Goal: Use online tool/utility: Utilize a website feature to perform a specific function

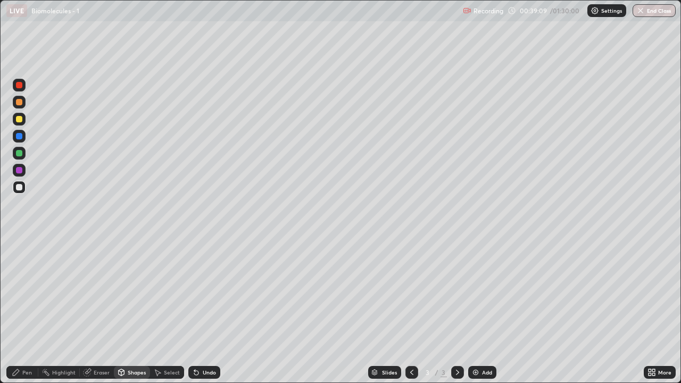
scroll to position [383, 681]
click at [22, 121] on div at bounding box center [19, 119] width 6 height 6
click at [24, 376] on div "Pen" at bounding box center [22, 372] width 32 height 13
click at [26, 376] on div "Pen" at bounding box center [22, 372] width 32 height 13
click at [135, 375] on div "Shapes" at bounding box center [137, 372] width 18 height 5
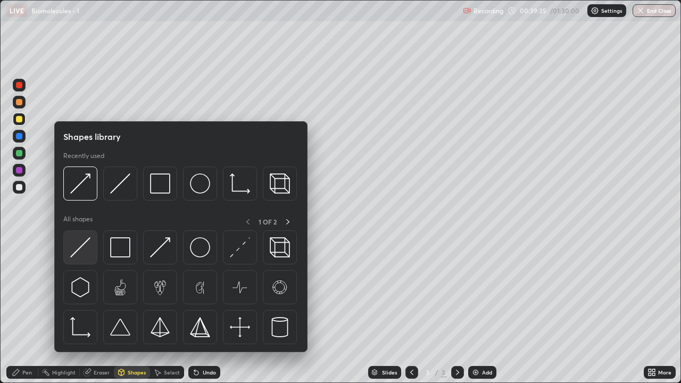
click at [80, 253] on img at bounding box center [80, 247] width 20 height 20
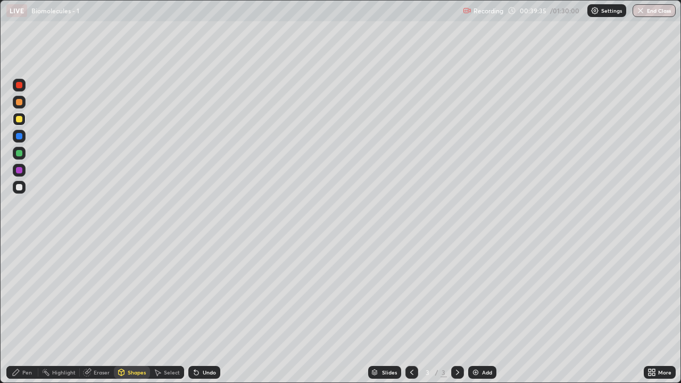
click at [18, 188] on div at bounding box center [19, 187] width 6 height 6
click at [128, 372] on div "Shapes" at bounding box center [137, 372] width 18 height 5
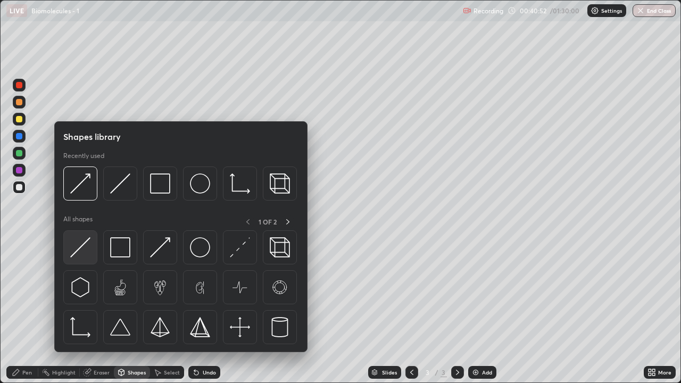
click at [81, 247] on img at bounding box center [80, 247] width 20 height 20
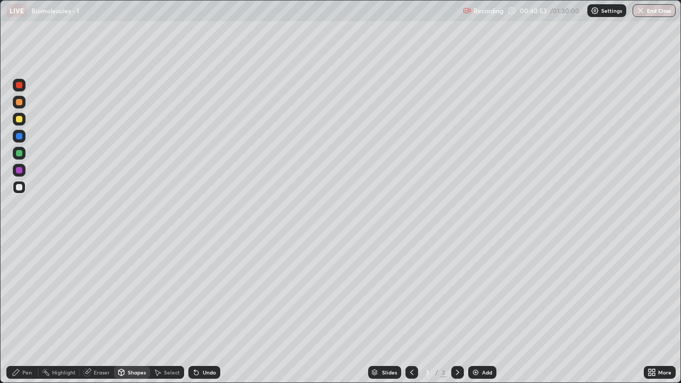
click at [20, 186] on div at bounding box center [19, 187] width 6 height 6
click at [25, 373] on div "Pen" at bounding box center [27, 372] width 10 height 5
click at [21, 120] on div at bounding box center [19, 119] width 6 height 6
click at [20, 188] on div at bounding box center [19, 187] width 6 height 6
click at [133, 370] on div "Shapes" at bounding box center [137, 372] width 18 height 5
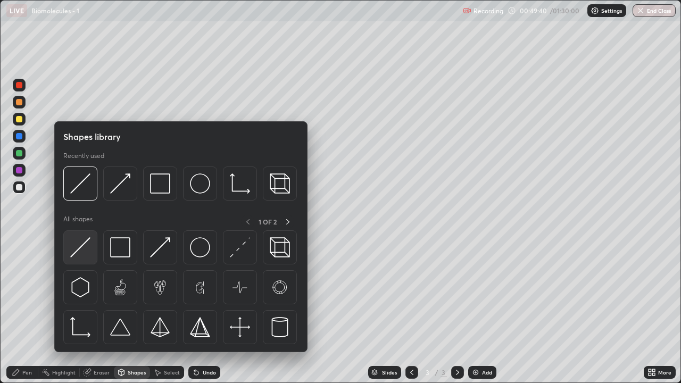
click at [89, 254] on img at bounding box center [80, 247] width 20 height 20
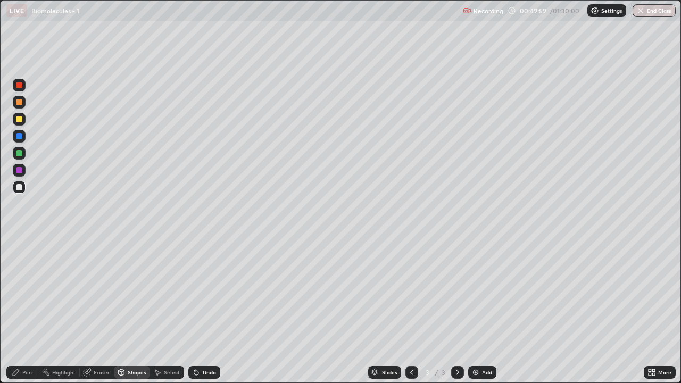
click at [131, 373] on div "Shapes" at bounding box center [137, 372] width 18 height 5
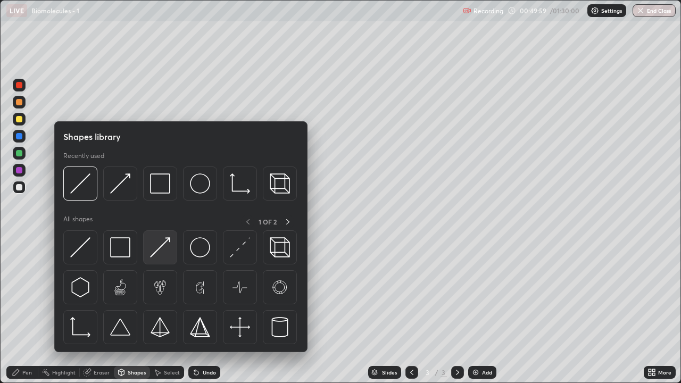
click at [159, 253] on img at bounding box center [160, 247] width 20 height 20
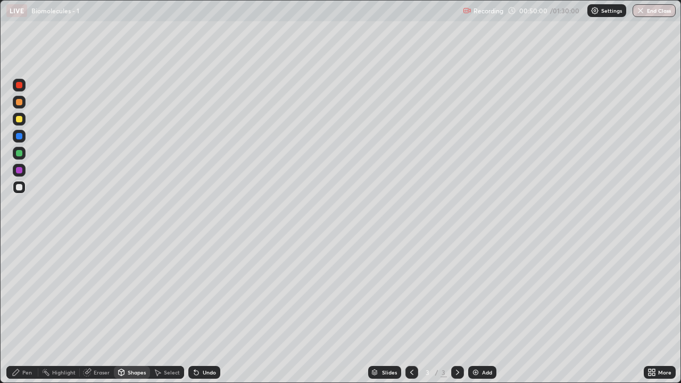
click at [19, 119] on div at bounding box center [19, 119] width 6 height 6
click at [20, 373] on div "Pen" at bounding box center [22, 372] width 32 height 13
click at [20, 375] on icon at bounding box center [16, 372] width 9 height 9
click at [20, 188] on div at bounding box center [19, 187] width 6 height 6
click at [132, 374] on div "Shapes" at bounding box center [137, 372] width 18 height 5
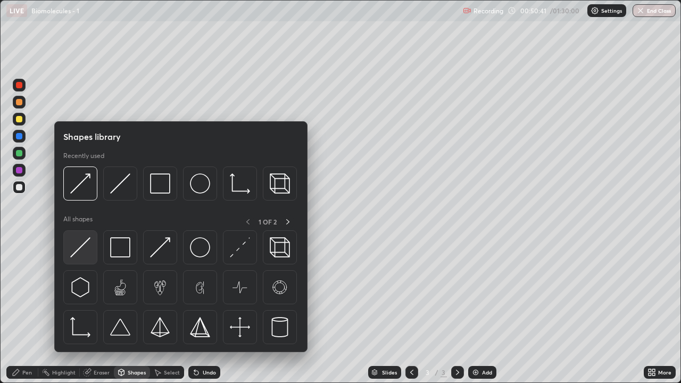
click at [90, 255] on img at bounding box center [80, 247] width 20 height 20
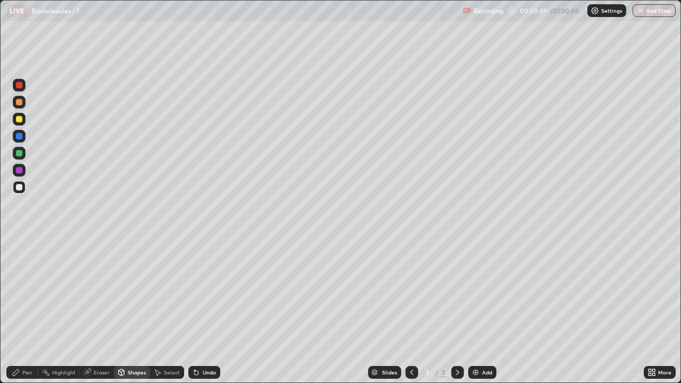
click at [27, 373] on div "Pen" at bounding box center [27, 372] width 10 height 5
click at [19, 122] on div at bounding box center [19, 119] width 6 height 6
click at [131, 376] on div "Shapes" at bounding box center [132, 372] width 36 height 13
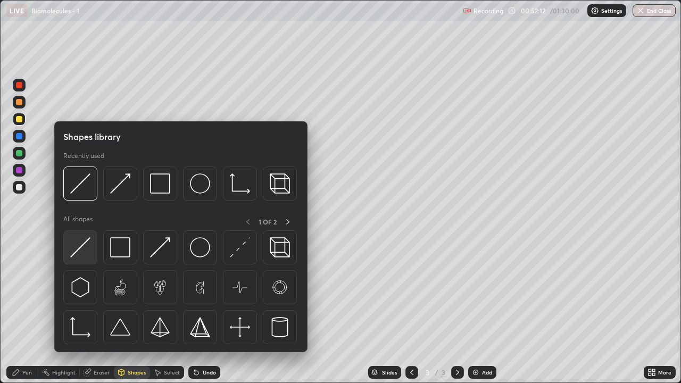
click at [91, 252] on div at bounding box center [80, 247] width 34 height 34
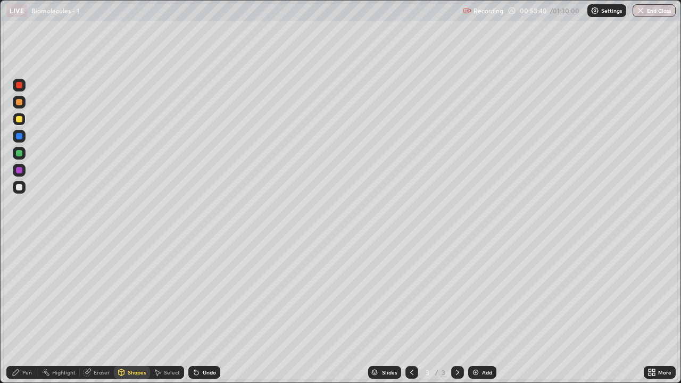
click at [21, 373] on div "Pen" at bounding box center [22, 372] width 32 height 13
click at [19, 187] on div at bounding box center [19, 187] width 6 height 6
click at [30, 377] on div "Pen" at bounding box center [22, 372] width 32 height 13
click at [20, 121] on div at bounding box center [19, 119] width 6 height 6
click at [19, 189] on div at bounding box center [19, 187] width 6 height 6
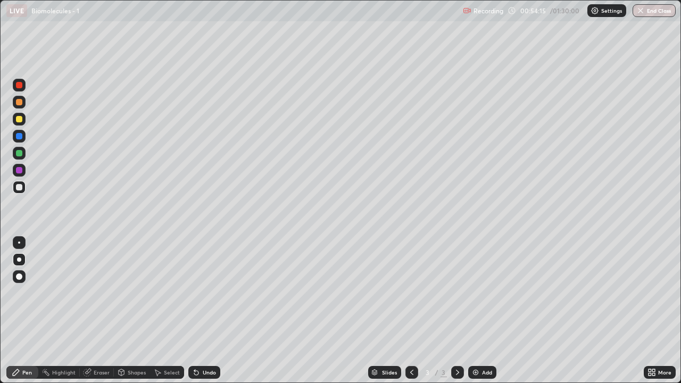
click at [128, 375] on div "Shapes" at bounding box center [137, 372] width 18 height 5
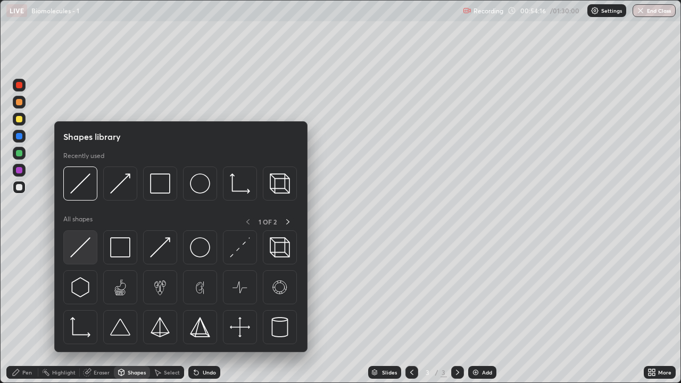
click at [87, 250] on img at bounding box center [80, 247] width 20 height 20
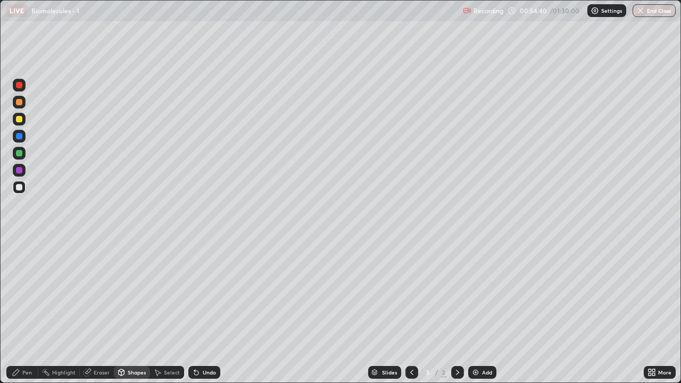
click at [104, 377] on div "Eraser" at bounding box center [97, 372] width 34 height 13
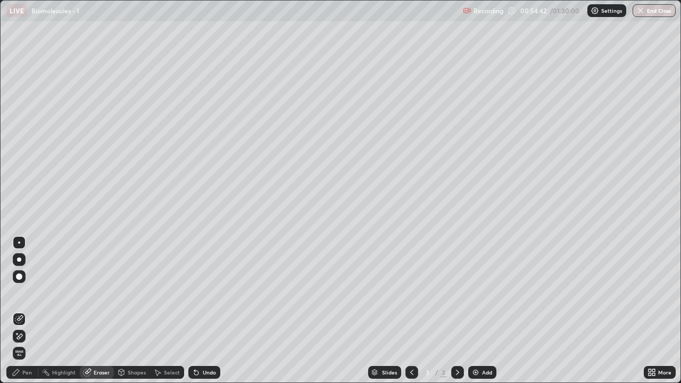
click at [128, 374] on div "Shapes" at bounding box center [137, 372] width 18 height 5
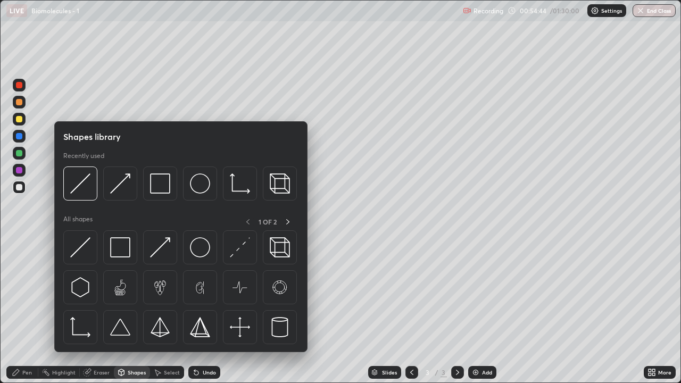
click at [16, 119] on div at bounding box center [19, 119] width 6 height 6
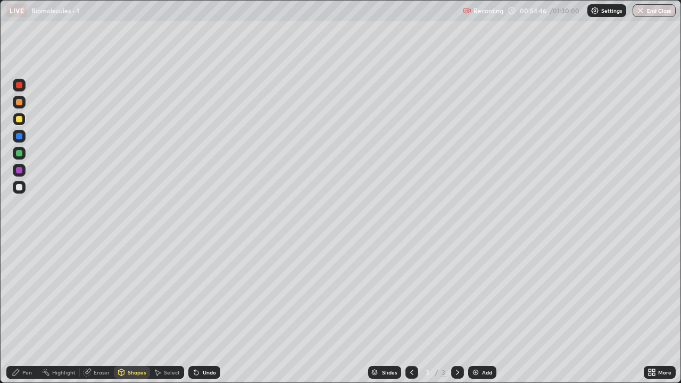
click at [23, 378] on div "Pen" at bounding box center [22, 372] width 32 height 13
click at [26, 375] on div "Pen" at bounding box center [27, 372] width 10 height 5
click at [32, 372] on div "Pen" at bounding box center [22, 372] width 32 height 13
click at [19, 188] on div at bounding box center [19, 187] width 6 height 6
click at [133, 372] on div "Shapes" at bounding box center [137, 372] width 18 height 5
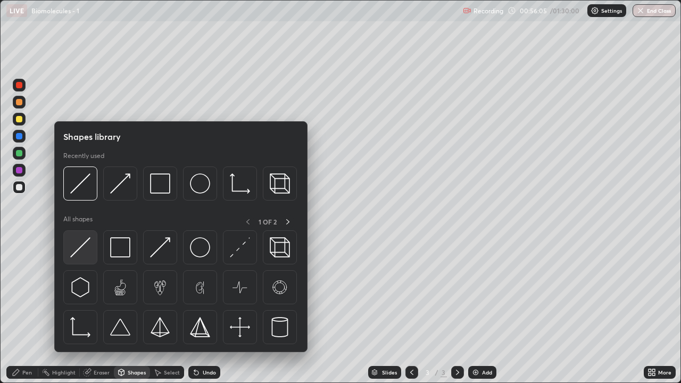
click at [83, 247] on img at bounding box center [80, 247] width 20 height 20
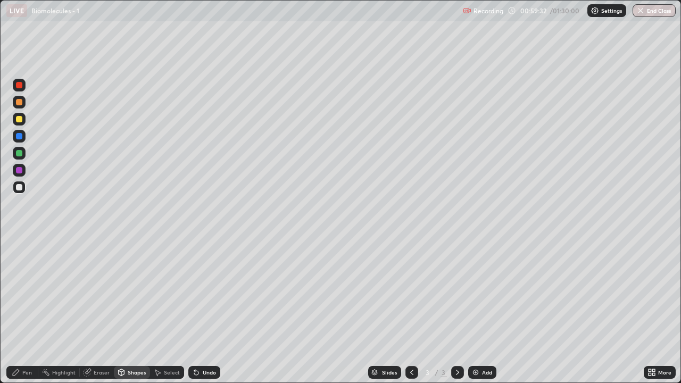
click at [128, 373] on div "Shapes" at bounding box center [137, 372] width 18 height 5
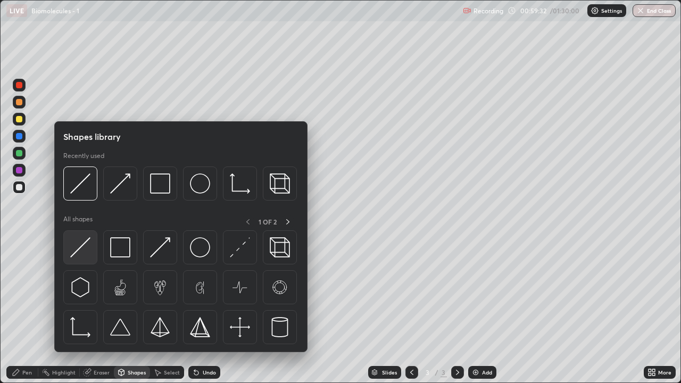
click at [85, 255] on img at bounding box center [80, 247] width 20 height 20
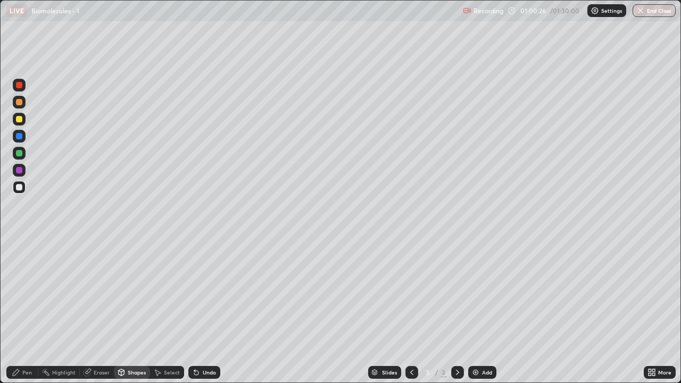
click at [458, 372] on icon at bounding box center [457, 372] width 9 height 9
click at [476, 376] on img at bounding box center [476, 372] width 9 height 9
click at [19, 120] on div at bounding box center [19, 119] width 6 height 6
click at [31, 370] on div "Pen" at bounding box center [27, 372] width 10 height 5
click at [20, 186] on div at bounding box center [19, 187] width 6 height 6
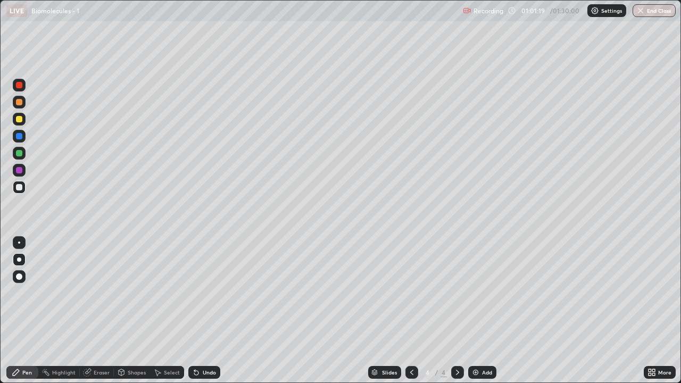
click at [134, 373] on div "Shapes" at bounding box center [137, 372] width 18 height 5
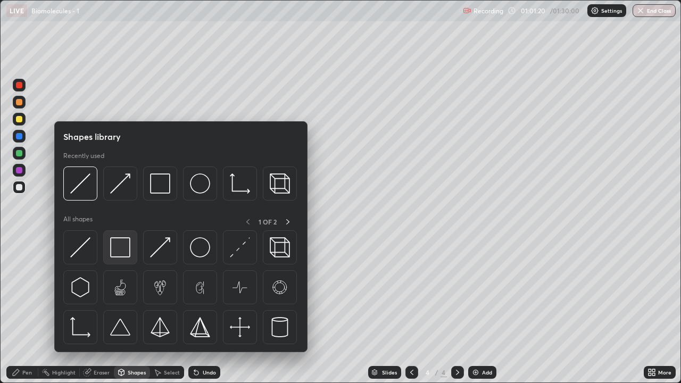
click at [118, 247] on img at bounding box center [120, 247] width 20 height 20
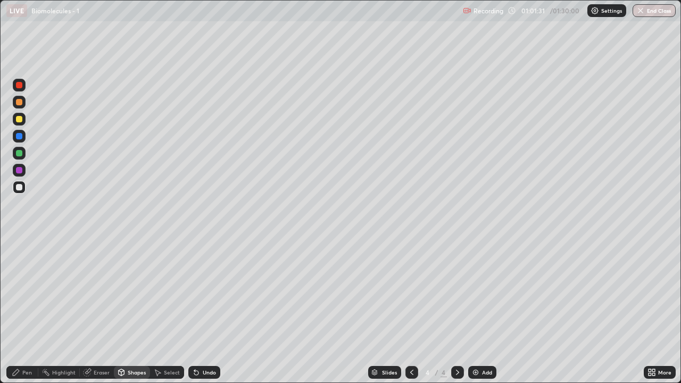
click at [19, 103] on div at bounding box center [19, 102] width 6 height 6
click at [135, 370] on div "Shapes" at bounding box center [137, 372] width 18 height 5
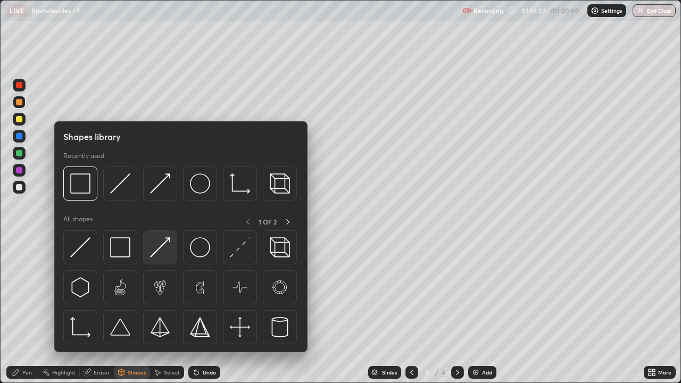
click at [166, 255] on img at bounding box center [160, 247] width 20 height 20
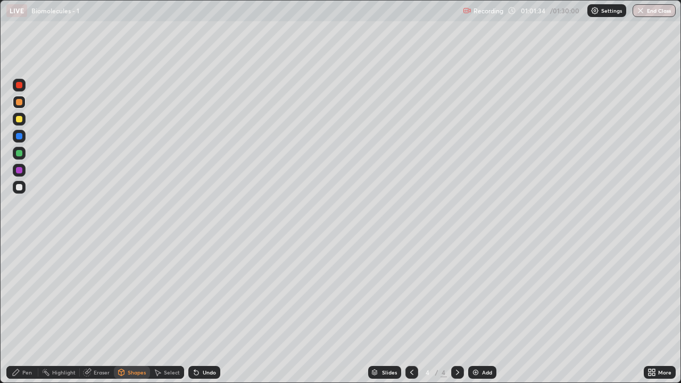
click at [21, 374] on div "Pen" at bounding box center [22, 372] width 32 height 13
click at [19, 153] on div at bounding box center [19, 153] width 6 height 6
click at [21, 120] on div at bounding box center [19, 119] width 6 height 6
click at [20, 102] on div at bounding box center [19, 102] width 6 height 6
click at [20, 187] on div at bounding box center [19, 187] width 6 height 6
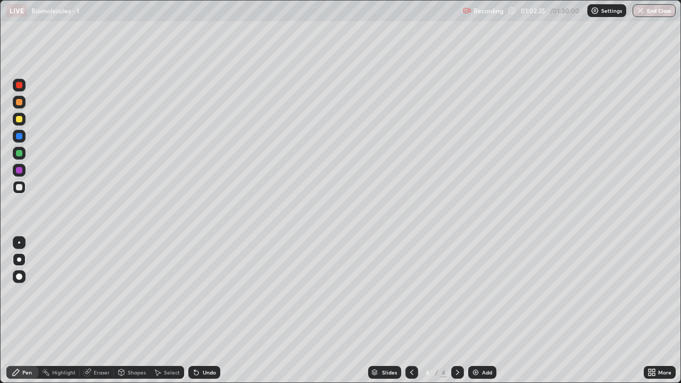
click at [132, 375] on div "Shapes" at bounding box center [137, 372] width 18 height 5
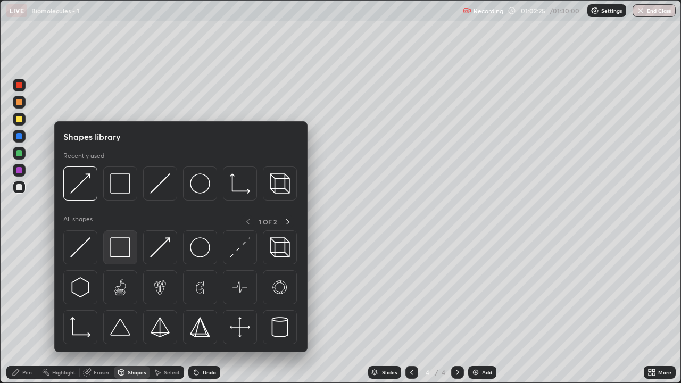
click at [118, 248] on img at bounding box center [120, 247] width 20 height 20
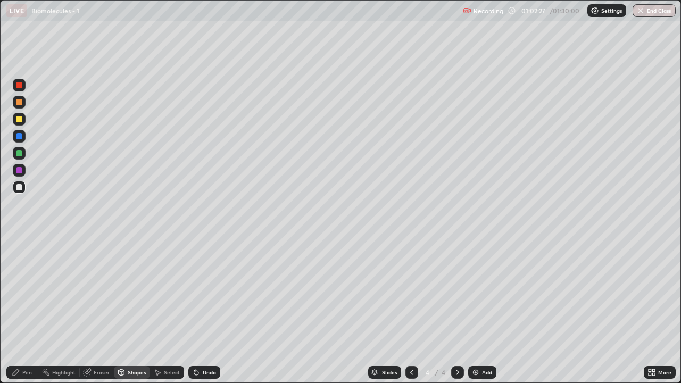
click at [29, 377] on div "Pen" at bounding box center [22, 372] width 32 height 13
click at [18, 121] on div at bounding box center [19, 119] width 6 height 6
click at [130, 375] on div "Shapes" at bounding box center [137, 372] width 18 height 5
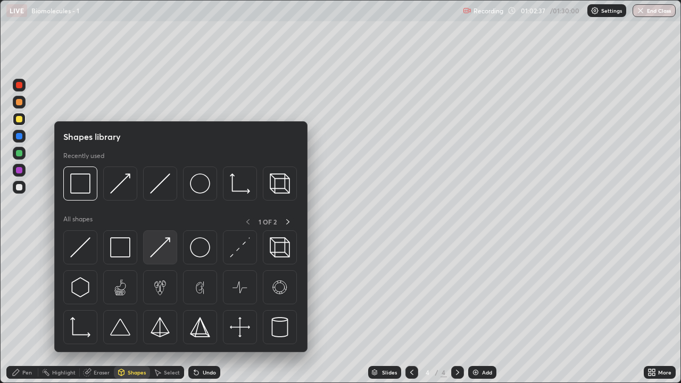
click at [160, 253] on img at bounding box center [160, 247] width 20 height 20
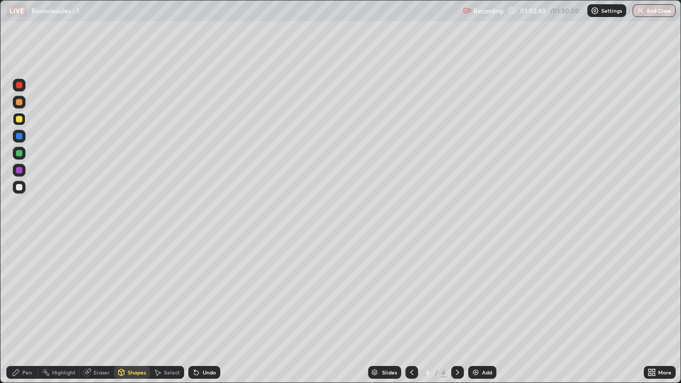
click at [19, 172] on div at bounding box center [19, 170] width 6 height 6
click at [91, 375] on div "Eraser" at bounding box center [97, 372] width 34 height 13
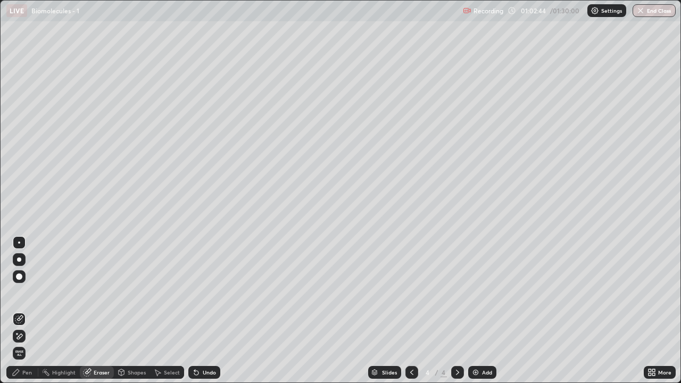
click at [29, 371] on div "Pen" at bounding box center [27, 372] width 10 height 5
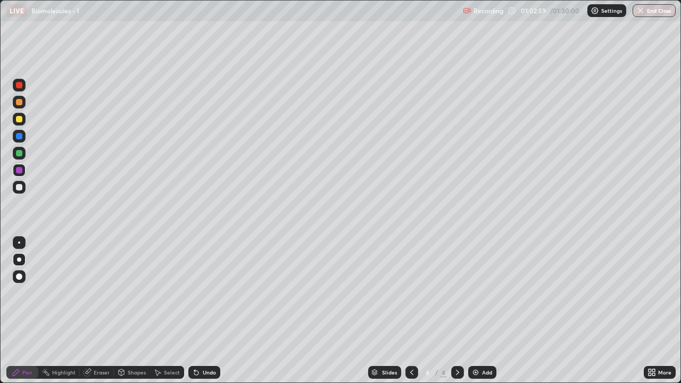
click at [21, 192] on div at bounding box center [19, 187] width 13 height 13
click at [19, 120] on div at bounding box center [19, 119] width 6 height 6
click at [132, 370] on div "Shapes" at bounding box center [137, 372] width 18 height 5
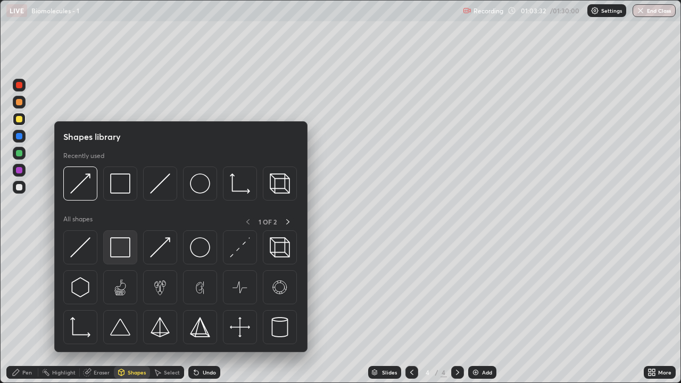
click at [117, 252] on img at bounding box center [120, 247] width 20 height 20
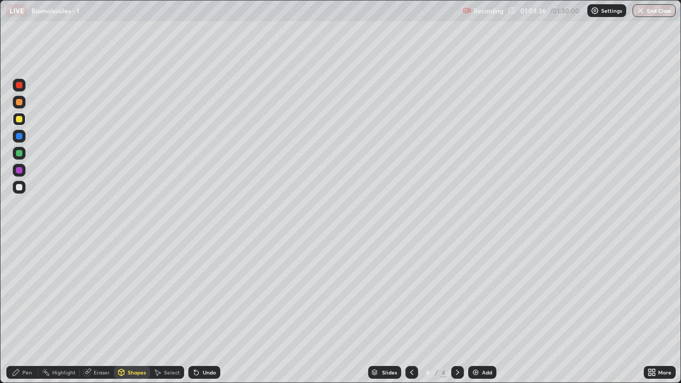
click at [96, 372] on div "Eraser" at bounding box center [102, 372] width 16 height 5
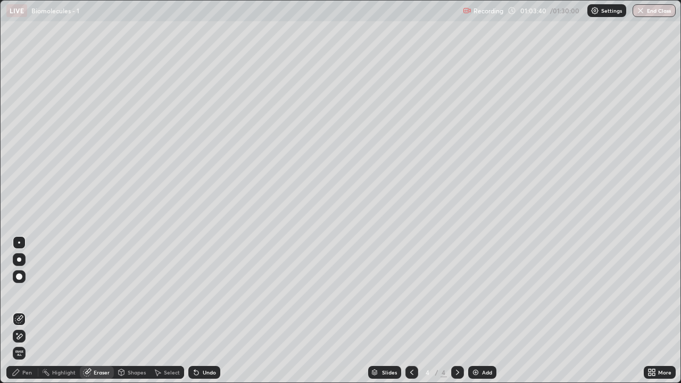
click at [25, 373] on div "Pen" at bounding box center [27, 372] width 10 height 5
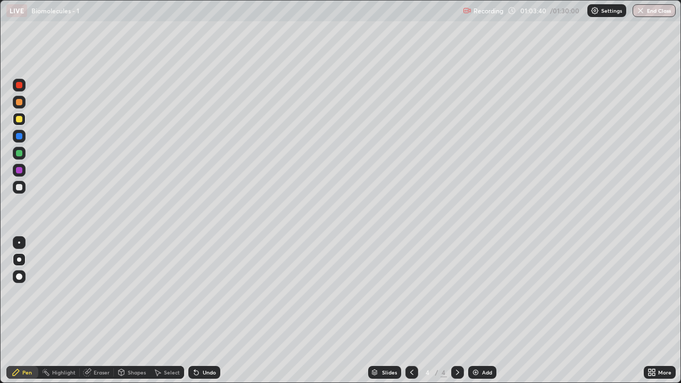
click at [20, 189] on div at bounding box center [19, 187] width 6 height 6
click at [143, 377] on div "Shapes" at bounding box center [132, 372] width 36 height 13
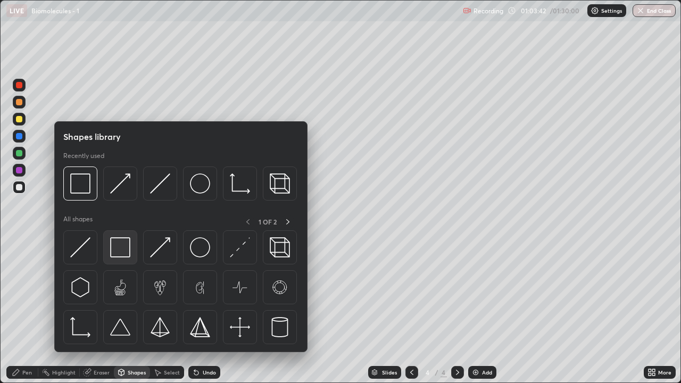
click at [125, 249] on img at bounding box center [120, 247] width 20 height 20
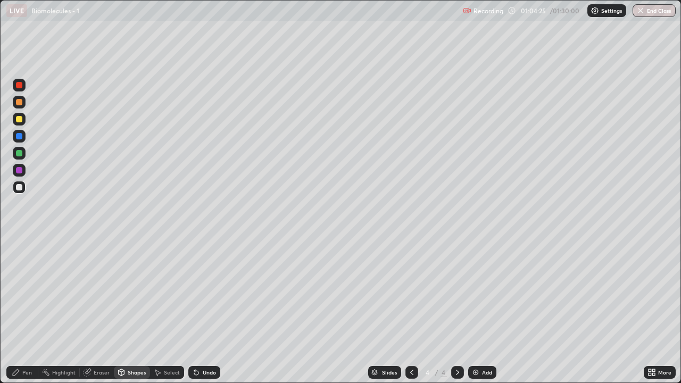
click at [453, 372] on icon at bounding box center [457, 372] width 9 height 9
click at [473, 373] on img at bounding box center [476, 372] width 9 height 9
click at [24, 371] on div "Pen" at bounding box center [27, 372] width 10 height 5
click at [20, 121] on div at bounding box center [19, 119] width 6 height 6
click at [19, 187] on div at bounding box center [19, 187] width 6 height 6
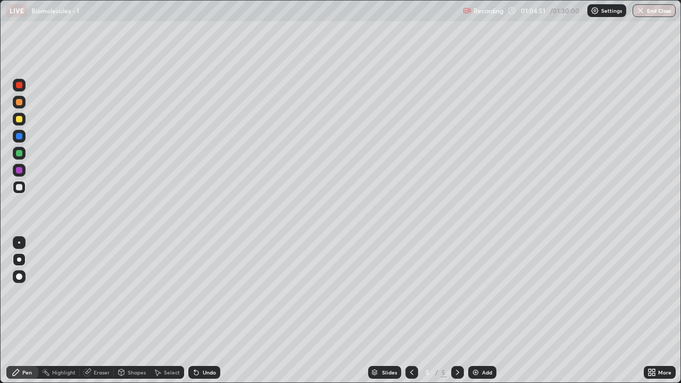
click at [19, 103] on div at bounding box center [19, 102] width 6 height 6
click at [136, 372] on div "Shapes" at bounding box center [137, 372] width 18 height 5
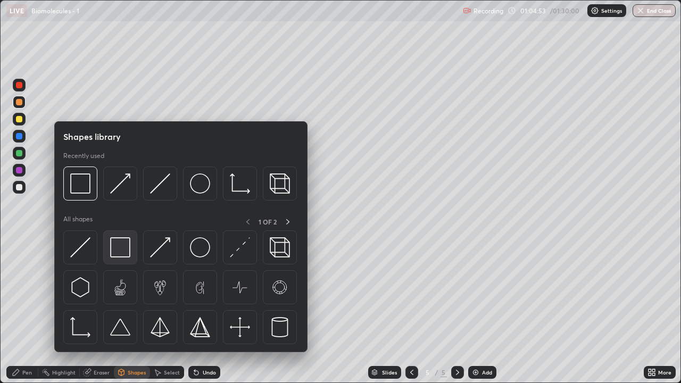
click at [117, 248] on img at bounding box center [120, 247] width 20 height 20
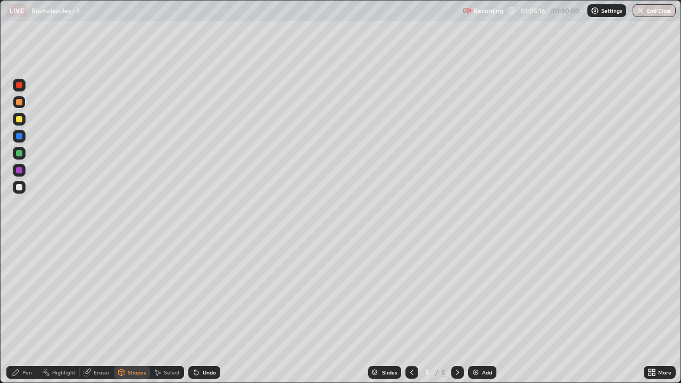
click at [21, 119] on div at bounding box center [19, 119] width 6 height 6
click at [26, 374] on div "Pen" at bounding box center [27, 372] width 10 height 5
click at [19, 101] on div at bounding box center [19, 102] width 6 height 6
click at [22, 120] on div at bounding box center [19, 119] width 6 height 6
click at [19, 378] on div "Pen" at bounding box center [22, 372] width 32 height 13
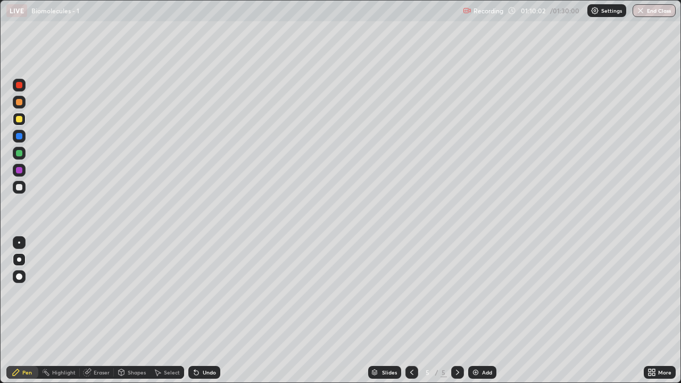
click at [19, 121] on div at bounding box center [19, 119] width 6 height 6
click at [23, 158] on div at bounding box center [19, 153] width 13 height 13
click at [132, 370] on div "Shapes" at bounding box center [137, 372] width 18 height 5
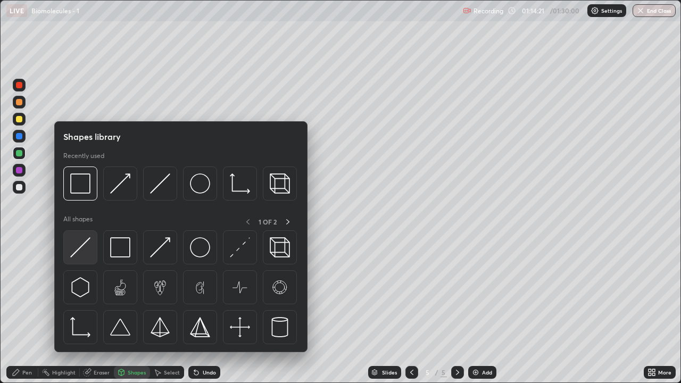
click at [88, 255] on img at bounding box center [80, 247] width 20 height 20
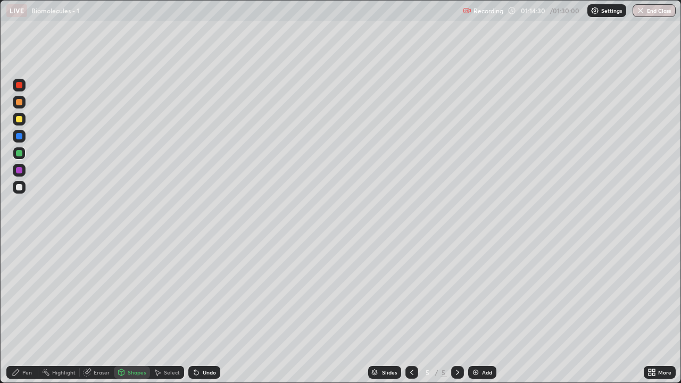
click at [29, 370] on div "Pen" at bounding box center [27, 372] width 10 height 5
click at [21, 188] on div at bounding box center [19, 187] width 6 height 6
click at [133, 375] on div "Shapes" at bounding box center [137, 372] width 18 height 5
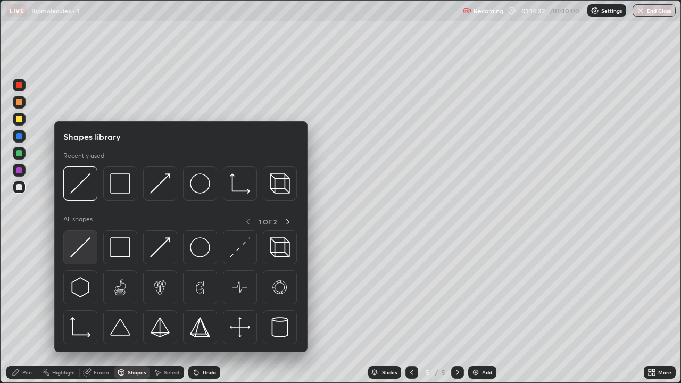
click at [92, 250] on div at bounding box center [80, 247] width 34 height 34
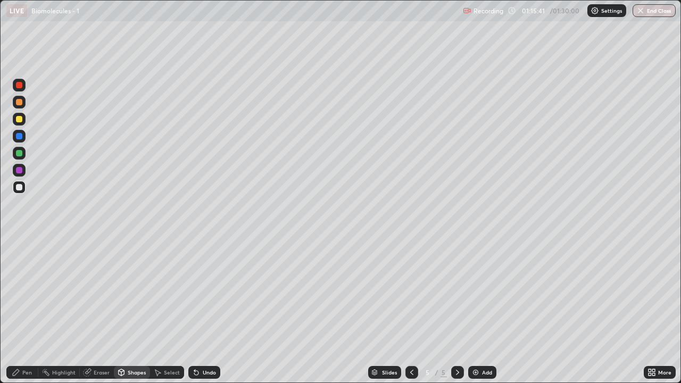
click at [31, 373] on div "Pen" at bounding box center [27, 372] width 10 height 5
click at [20, 102] on div at bounding box center [19, 102] width 6 height 6
click at [22, 188] on div at bounding box center [19, 187] width 6 height 6
click at [132, 374] on div "Shapes" at bounding box center [137, 372] width 18 height 5
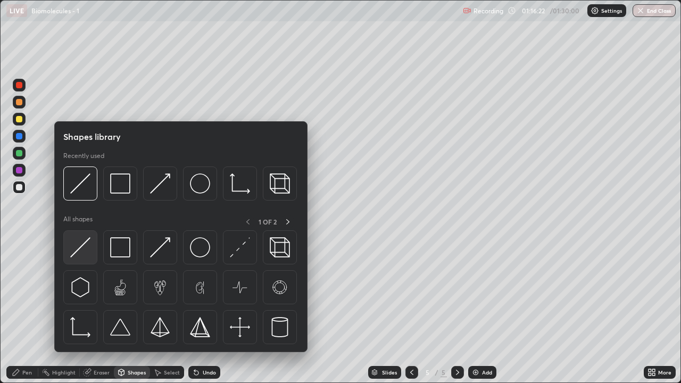
click at [87, 253] on img at bounding box center [80, 247] width 20 height 20
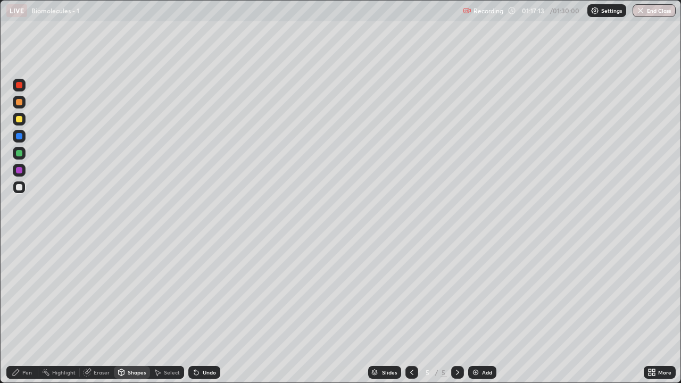
click at [457, 372] on icon at bounding box center [457, 372] width 9 height 9
click at [476, 376] on img at bounding box center [476, 372] width 9 height 9
click at [19, 120] on div at bounding box center [19, 119] width 6 height 6
click at [25, 372] on div "Pen" at bounding box center [27, 372] width 10 height 5
click at [19, 103] on div at bounding box center [19, 102] width 6 height 6
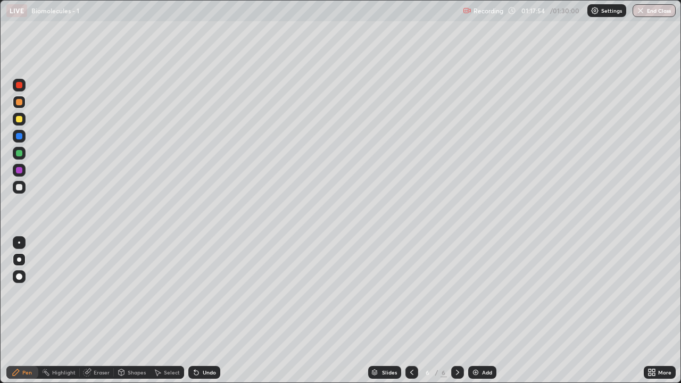
click at [21, 188] on div at bounding box center [19, 187] width 6 height 6
click at [31, 372] on div "Pen" at bounding box center [27, 372] width 10 height 5
click at [19, 121] on div at bounding box center [19, 119] width 6 height 6
click at [128, 375] on div "Shapes" at bounding box center [137, 372] width 18 height 5
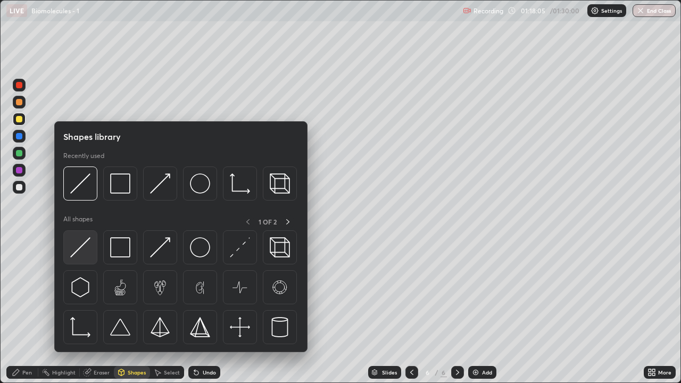
click at [85, 247] on img at bounding box center [80, 247] width 20 height 20
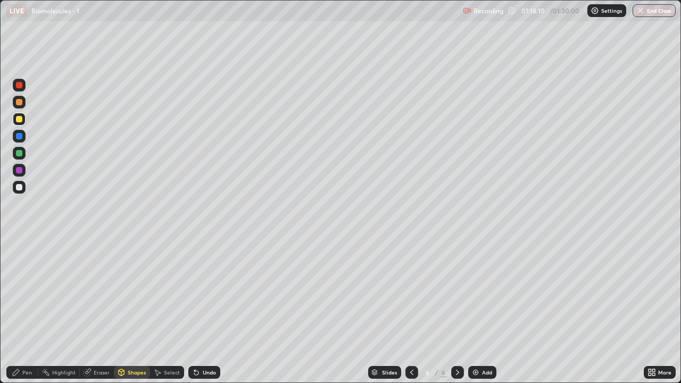
click at [95, 372] on div "Eraser" at bounding box center [102, 372] width 16 height 5
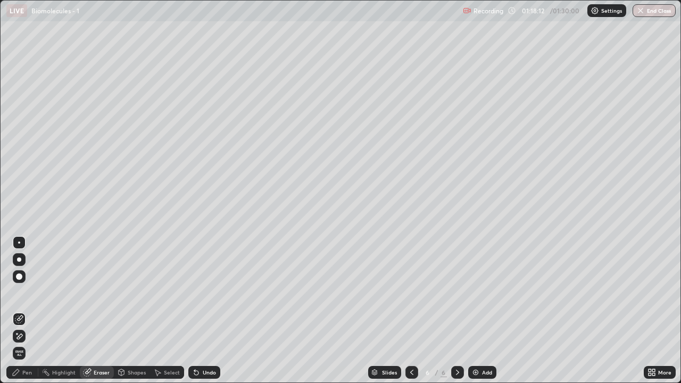
click at [30, 372] on div "Pen" at bounding box center [27, 372] width 10 height 5
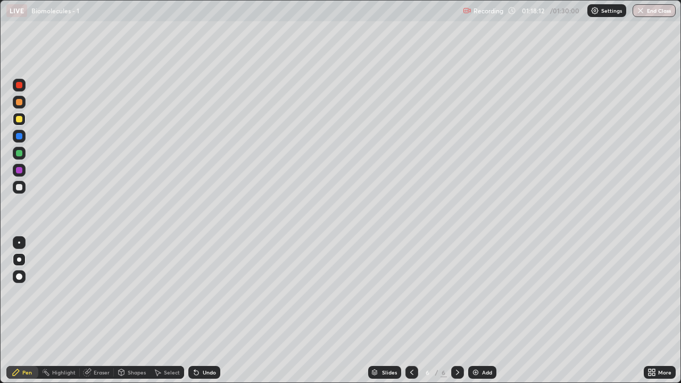
click at [129, 370] on div "Shapes" at bounding box center [137, 372] width 18 height 5
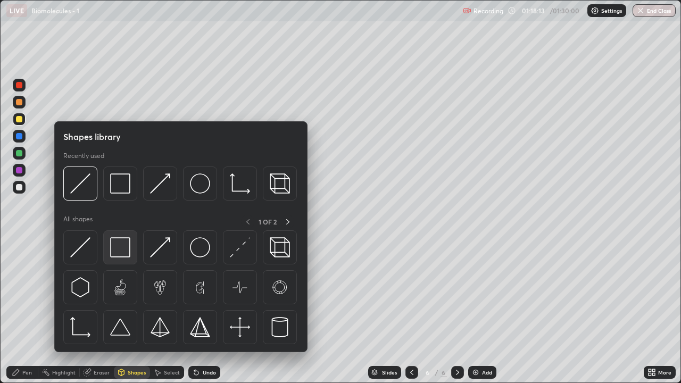
click at [118, 250] on img at bounding box center [120, 247] width 20 height 20
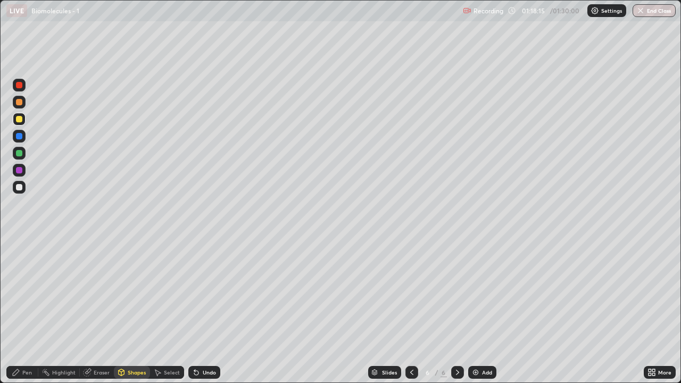
click at [18, 187] on div at bounding box center [19, 187] width 6 height 6
click at [28, 377] on div "Pen" at bounding box center [22, 372] width 32 height 13
click at [24, 378] on div "Pen" at bounding box center [22, 372] width 32 height 13
click at [21, 184] on div at bounding box center [19, 187] width 6 height 6
click at [127, 374] on div "Shapes" at bounding box center [132, 372] width 36 height 13
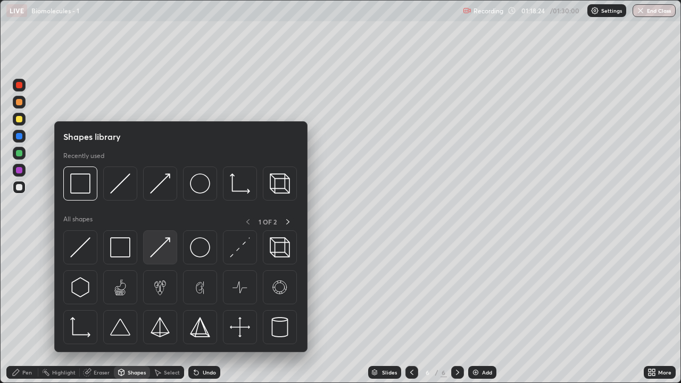
click at [159, 251] on img at bounding box center [160, 247] width 20 height 20
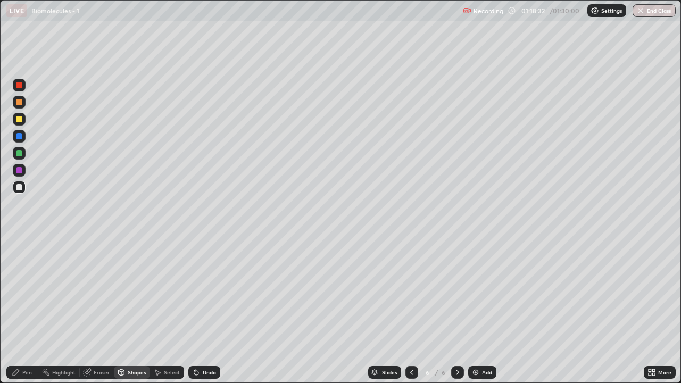
click at [26, 372] on div "Pen" at bounding box center [27, 372] width 10 height 5
click at [19, 119] on div at bounding box center [19, 119] width 6 height 6
click at [19, 102] on div at bounding box center [19, 102] width 6 height 6
click at [128, 370] on div "Shapes" at bounding box center [137, 372] width 18 height 5
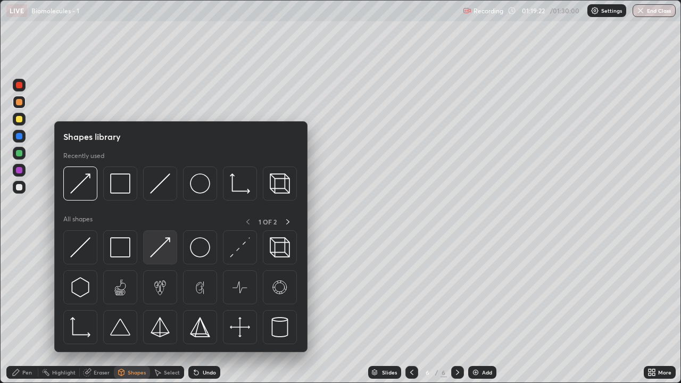
click at [157, 249] on img at bounding box center [160, 247] width 20 height 20
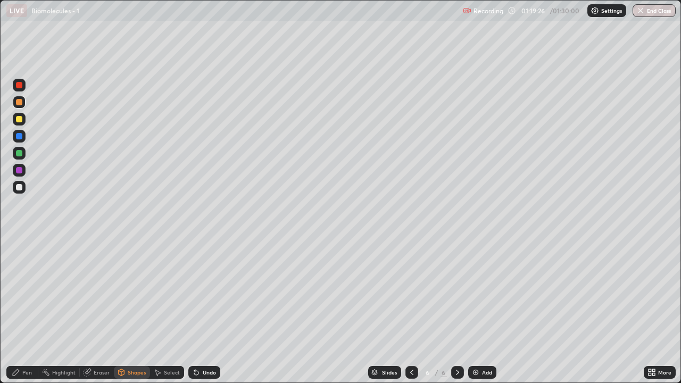
click at [26, 375] on div "Pen" at bounding box center [27, 372] width 10 height 5
click at [108, 373] on div "Eraser" at bounding box center [102, 372] width 16 height 5
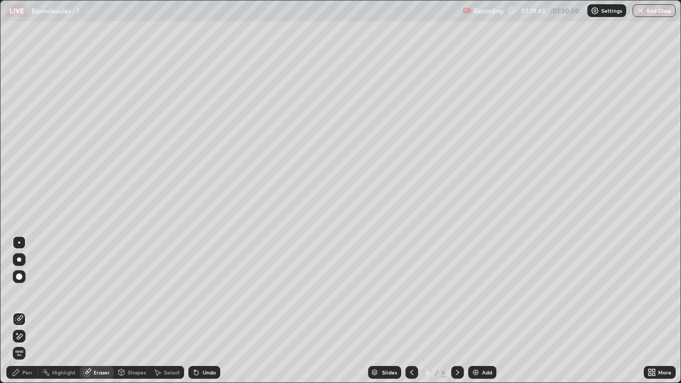
click at [28, 373] on div "Pen" at bounding box center [27, 372] width 10 height 5
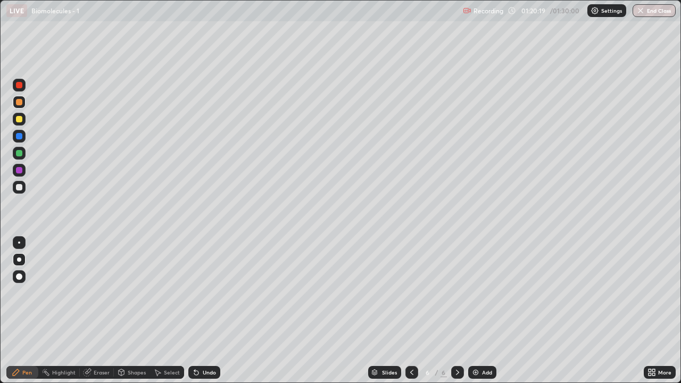
click at [19, 187] on div at bounding box center [19, 187] width 6 height 6
click at [97, 374] on div "Eraser" at bounding box center [102, 372] width 16 height 5
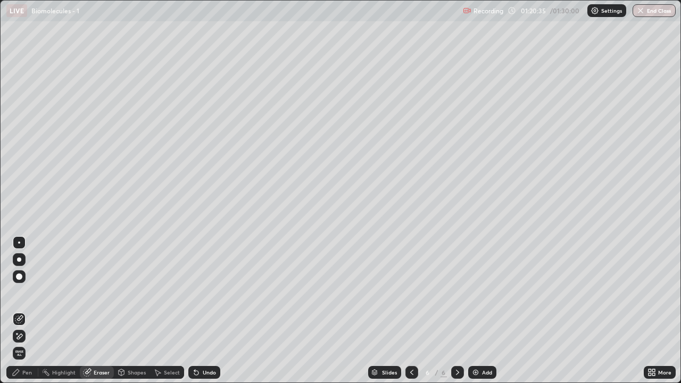
click at [19, 372] on icon at bounding box center [16, 372] width 9 height 9
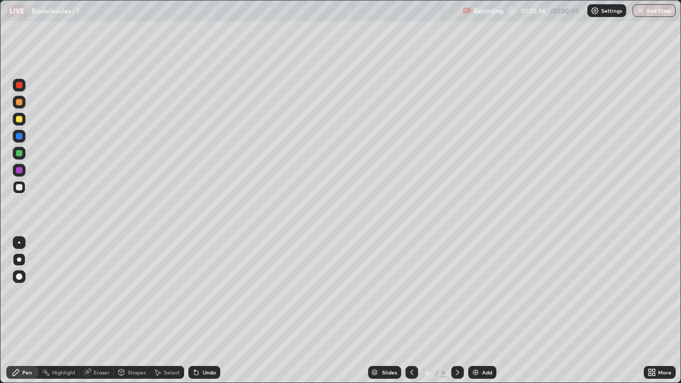
click at [133, 370] on div "Shapes" at bounding box center [137, 372] width 18 height 5
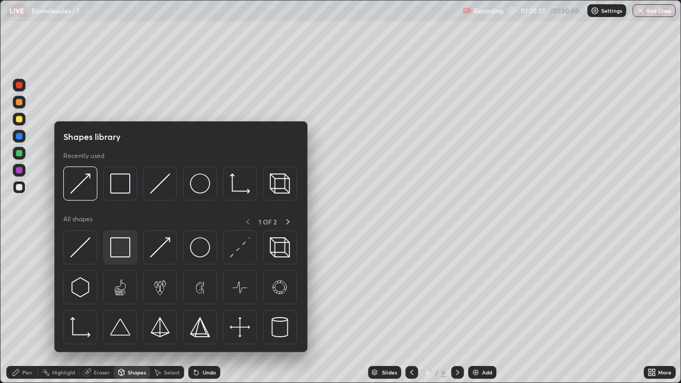
click at [124, 250] on img at bounding box center [120, 247] width 20 height 20
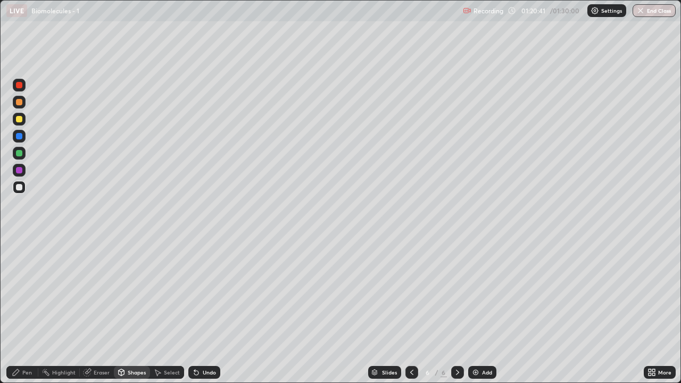
click at [88, 375] on icon at bounding box center [87, 372] width 7 height 7
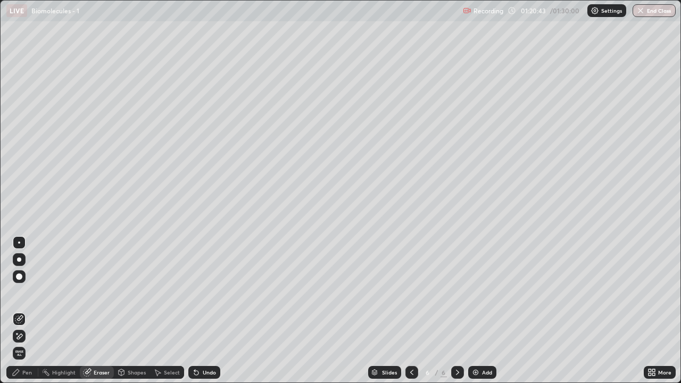
click at [26, 373] on div "Pen" at bounding box center [27, 372] width 10 height 5
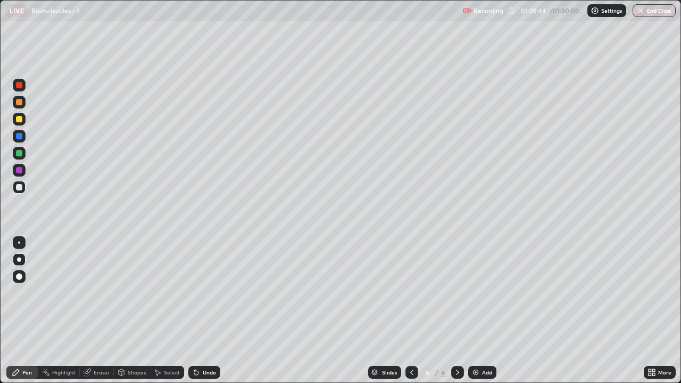
click at [22, 121] on div at bounding box center [19, 119] width 6 height 6
click at [134, 373] on div "Shapes" at bounding box center [137, 372] width 18 height 5
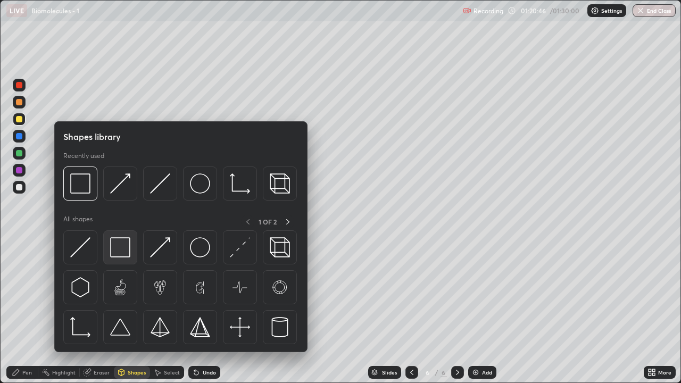
click at [128, 250] on img at bounding box center [120, 247] width 20 height 20
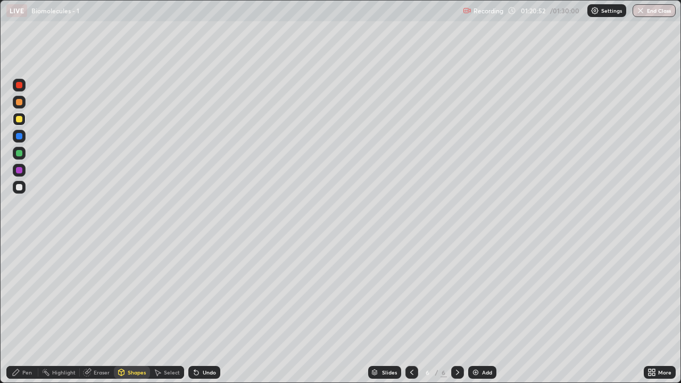
click at [34, 370] on div "Pen" at bounding box center [22, 372] width 32 height 13
click at [20, 193] on div at bounding box center [19, 187] width 13 height 13
click at [135, 372] on div "Shapes" at bounding box center [137, 372] width 18 height 5
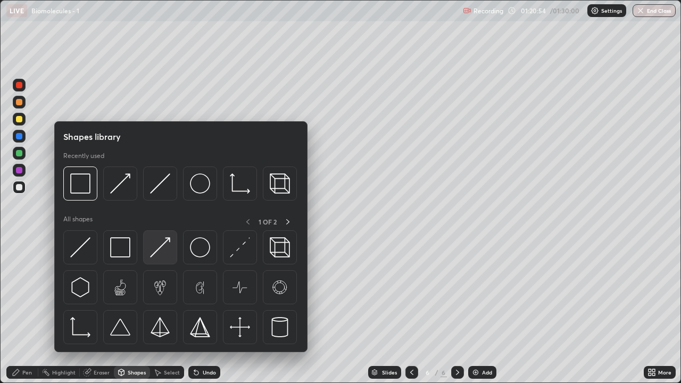
click at [163, 251] on img at bounding box center [160, 247] width 20 height 20
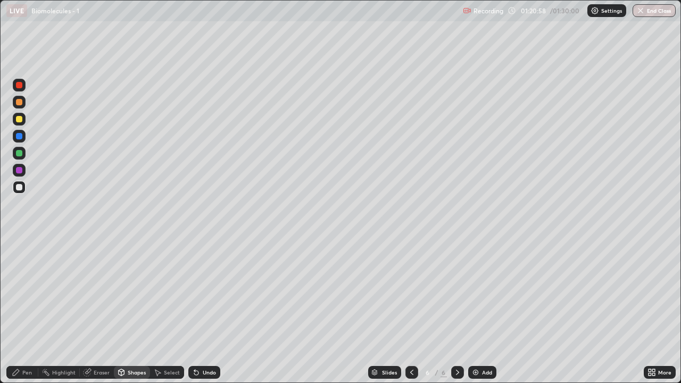
click at [26, 374] on div "Pen" at bounding box center [27, 372] width 10 height 5
click at [19, 122] on div at bounding box center [19, 119] width 6 height 6
click at [19, 186] on div at bounding box center [19, 187] width 6 height 6
click at [19, 102] on div at bounding box center [19, 102] width 6 height 6
click at [137, 373] on div "Shapes" at bounding box center [137, 372] width 18 height 5
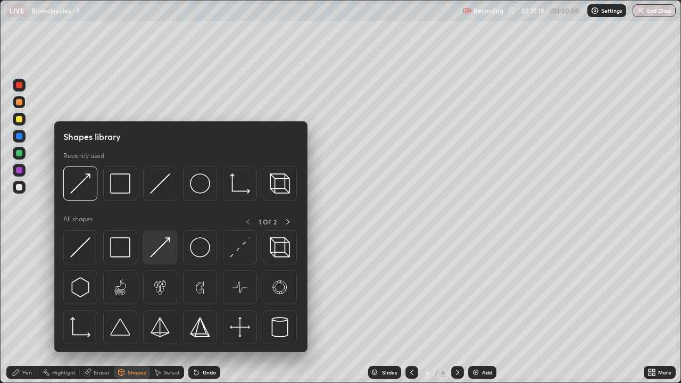
click at [167, 253] on img at bounding box center [160, 247] width 20 height 20
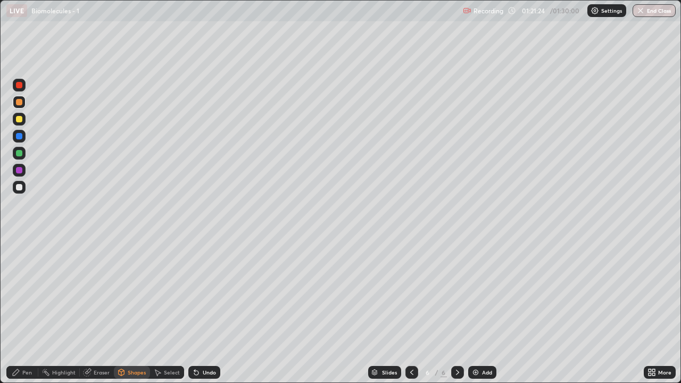
click at [27, 374] on div "Pen" at bounding box center [27, 372] width 10 height 5
click at [133, 374] on div "Shapes" at bounding box center [137, 372] width 18 height 5
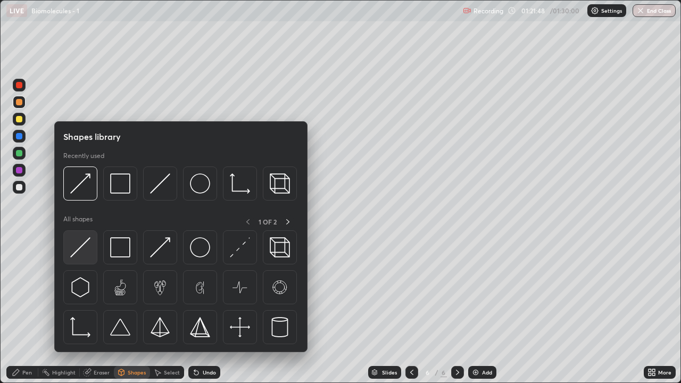
click at [85, 251] on img at bounding box center [80, 247] width 20 height 20
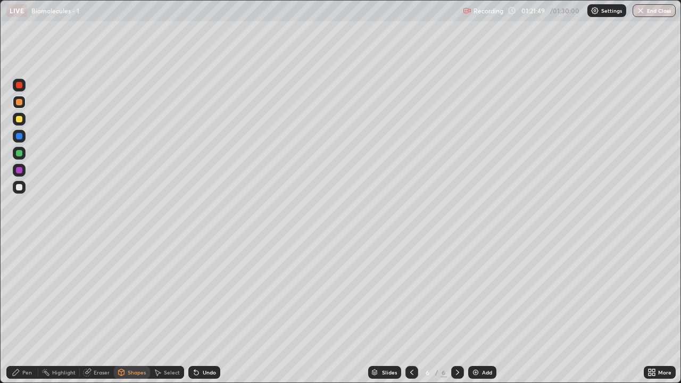
click at [21, 187] on div at bounding box center [19, 187] width 6 height 6
click at [646, 13] on button "End Class" at bounding box center [654, 10] width 43 height 13
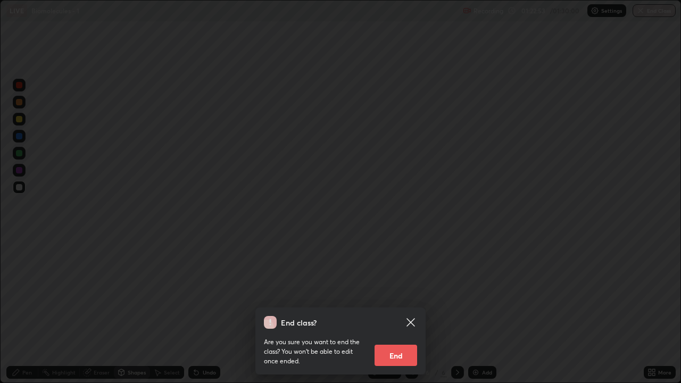
click at [401, 350] on button "End" at bounding box center [396, 355] width 43 height 21
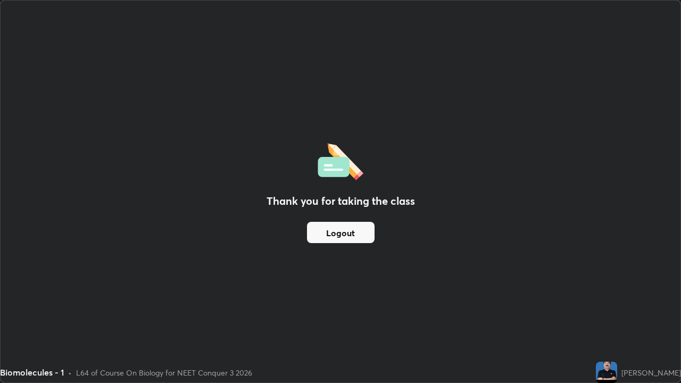
click at [349, 231] on button "Logout" at bounding box center [341, 232] width 68 height 21
